Goal: Navigation & Orientation: Go to known website

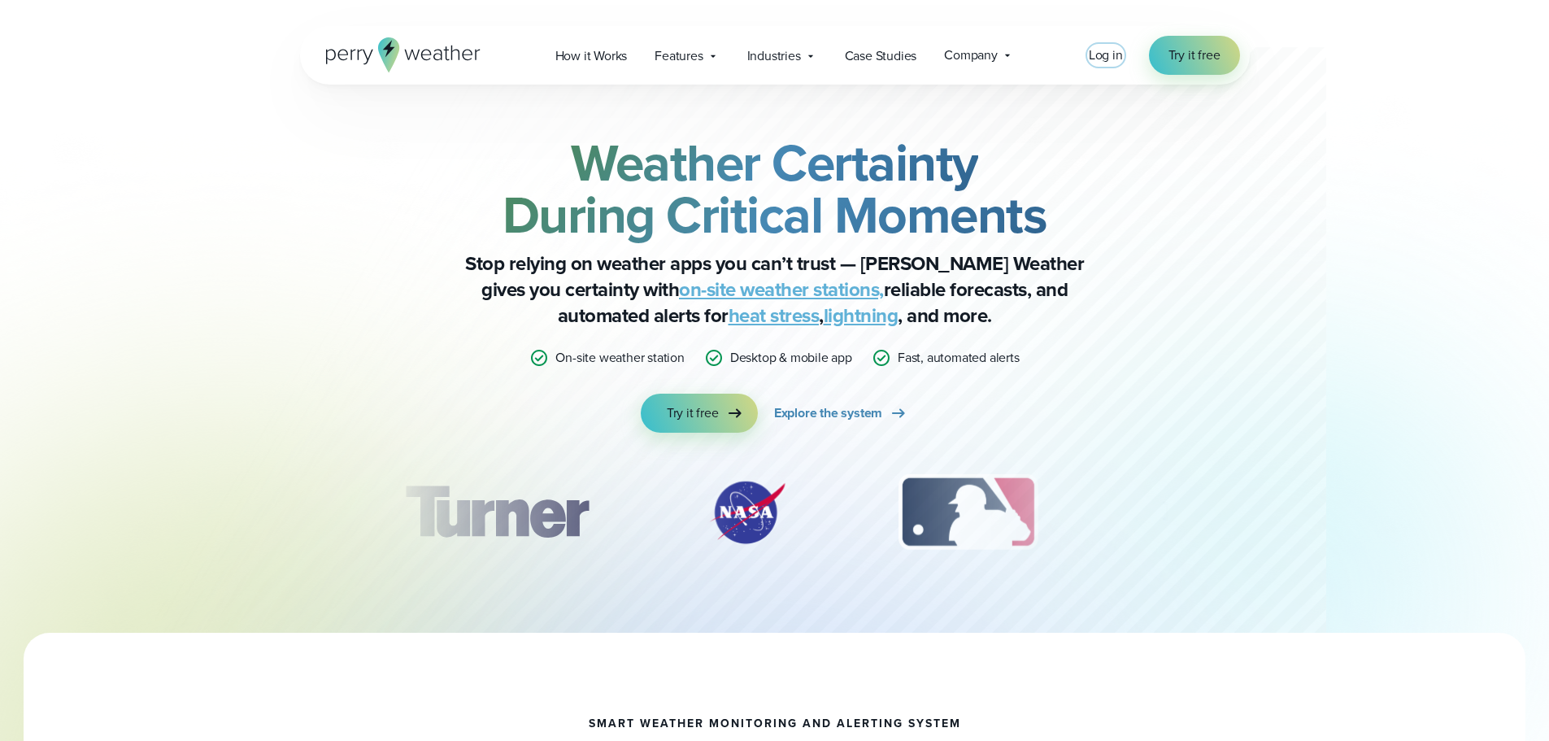
click at [1101, 54] on span "Log in" at bounding box center [1106, 55] width 34 height 19
click at [1101, 59] on span "Log in" at bounding box center [1106, 55] width 34 height 19
click at [1111, 50] on span "Log in" at bounding box center [1106, 55] width 34 height 19
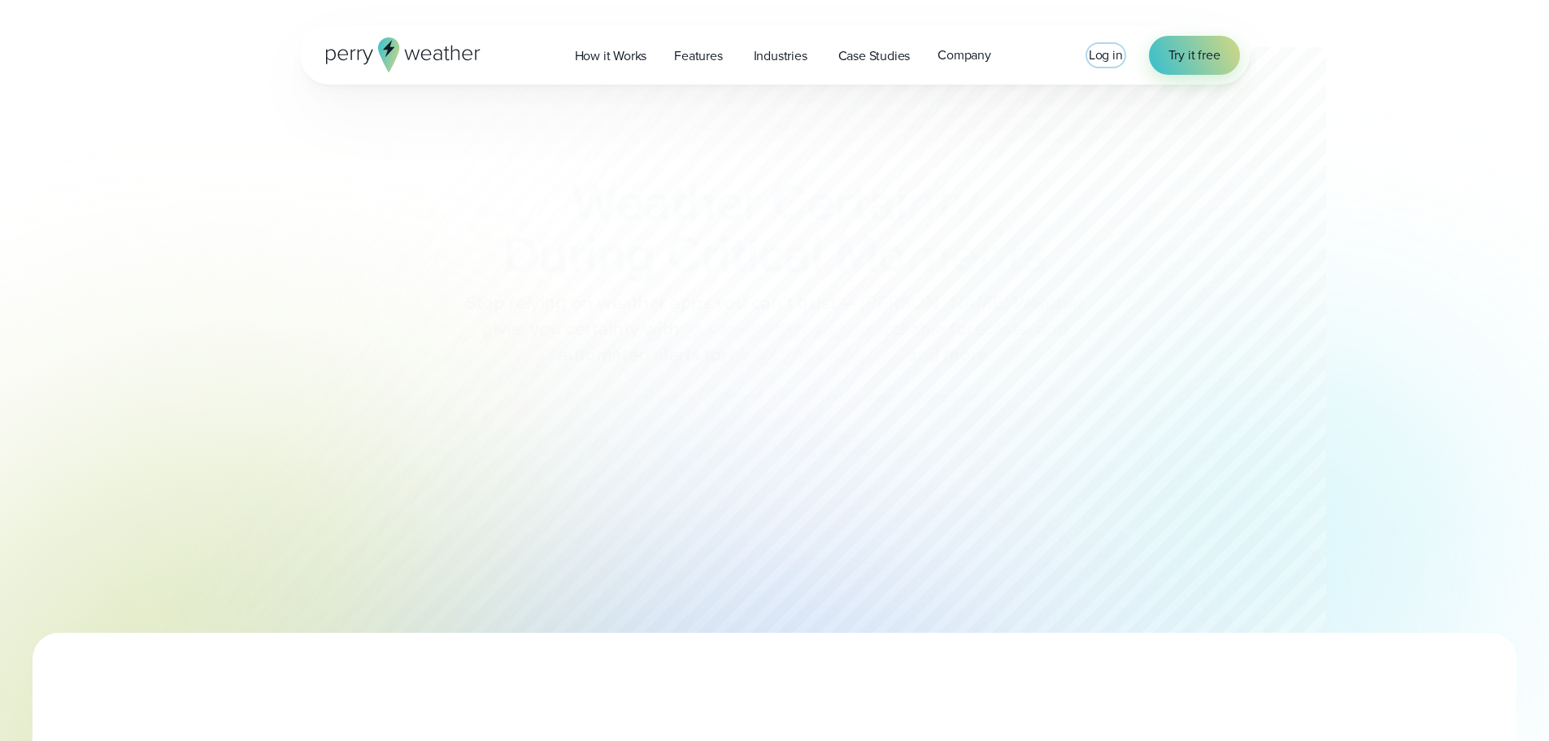
click at [1100, 49] on span "Log in" at bounding box center [1106, 55] width 34 height 19
